Goal: Check status: Check status

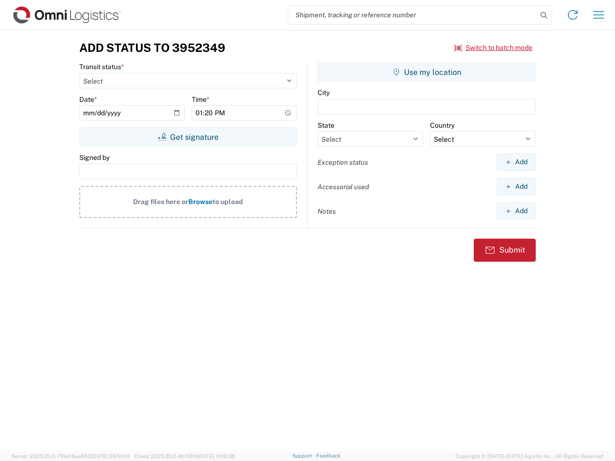
click at [412, 15] on input "search" at bounding box center [412, 15] width 249 height 18
click at [544, 15] on icon at bounding box center [543, 15] width 13 height 13
click at [572, 15] on icon at bounding box center [572, 14] width 15 height 15
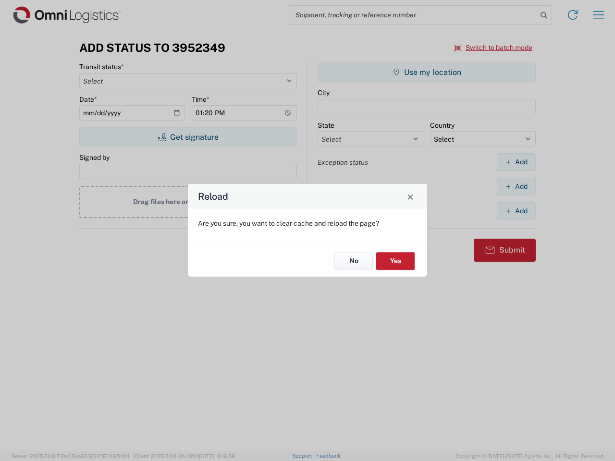
click at [493, 48] on div "Reload Are you sure, you want to clear cache and reload the page? No Yes" at bounding box center [307, 230] width 615 height 461
click at [188, 137] on div "Reload Are you sure, you want to clear cache and reload the page? No Yes" at bounding box center [307, 230] width 615 height 461
click at [426, 72] on div "Reload Are you sure, you want to clear cache and reload the page? No Yes" at bounding box center [307, 230] width 615 height 461
click at [516, 162] on div "Reload Are you sure, you want to clear cache and reload the page? No Yes" at bounding box center [307, 230] width 615 height 461
click at [516, 186] on div "Reload Are you sure, you want to clear cache and reload the page? No Yes" at bounding box center [307, 230] width 615 height 461
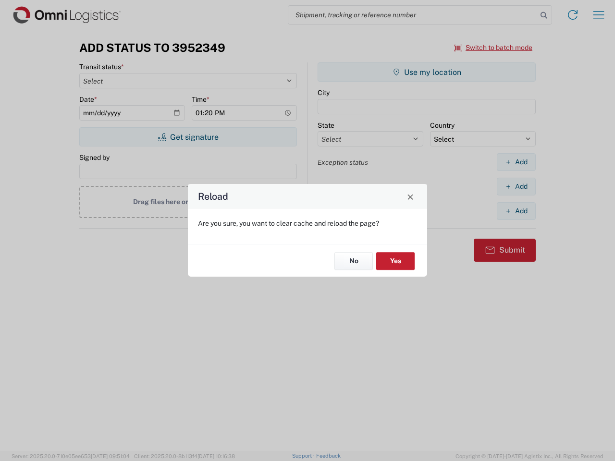
click at [516, 211] on div "Reload Are you sure, you want to clear cache and reload the page? No Yes" at bounding box center [307, 230] width 615 height 461
